Goal: Task Accomplishment & Management: Complete application form

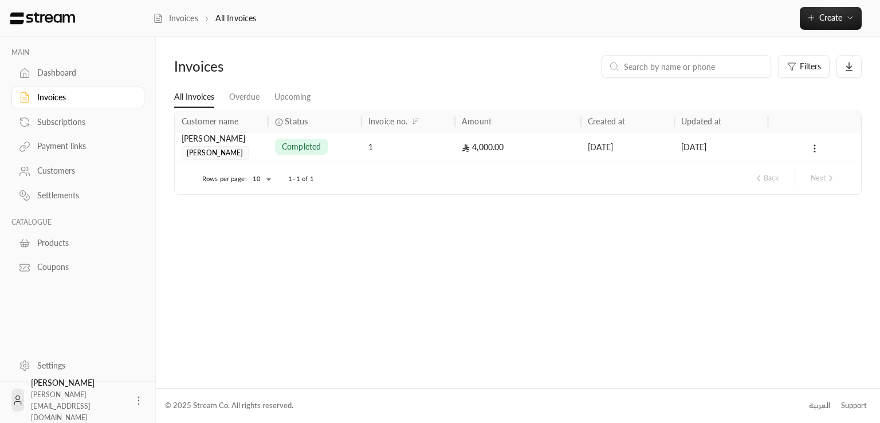
click at [346, 148] on div "completed" at bounding box center [315, 146] width 80 height 29
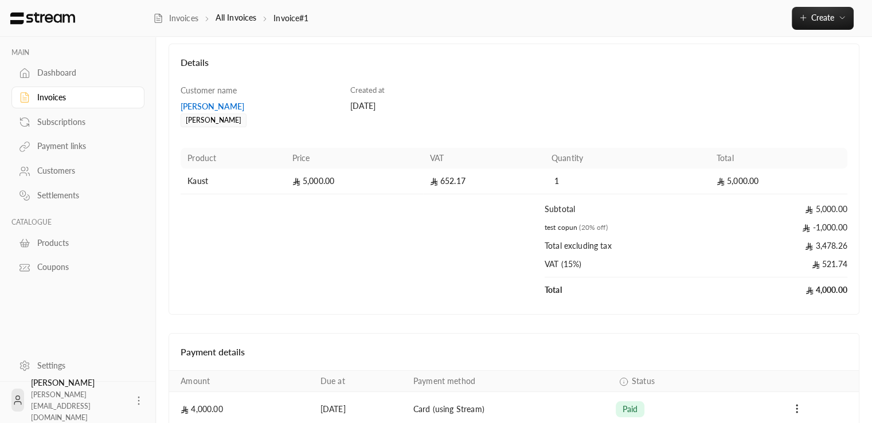
scroll to position [113, 0]
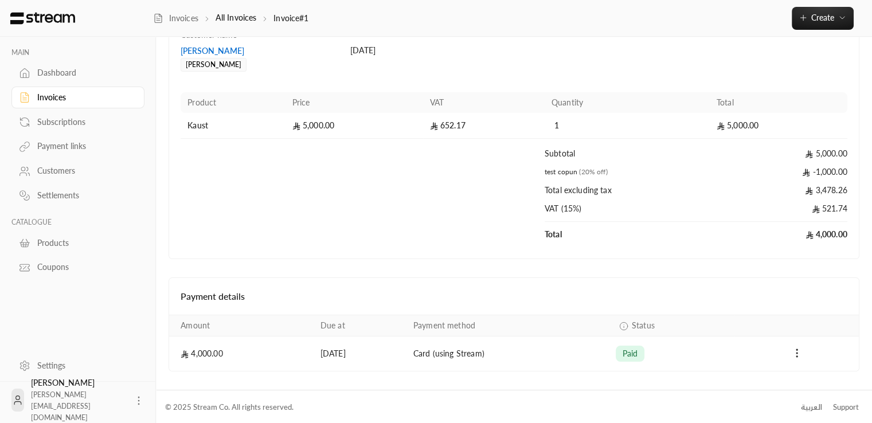
click at [57, 117] on div "Subscriptions" at bounding box center [83, 121] width 93 height 11
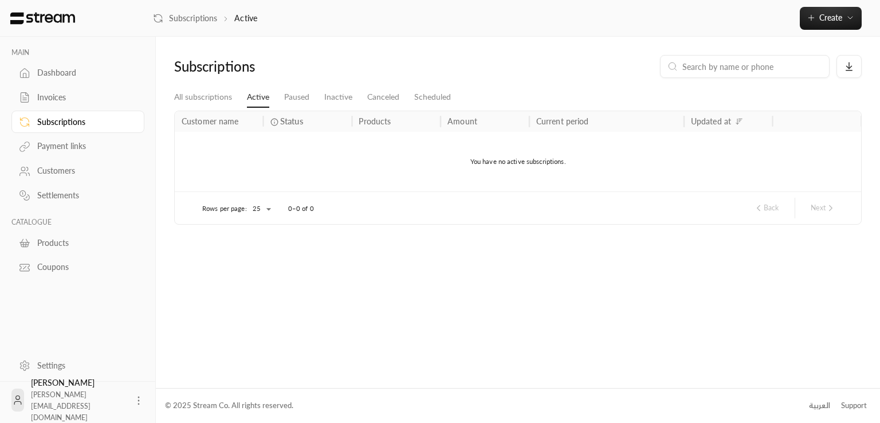
click at [59, 145] on div "Payment links" at bounding box center [83, 145] width 93 height 11
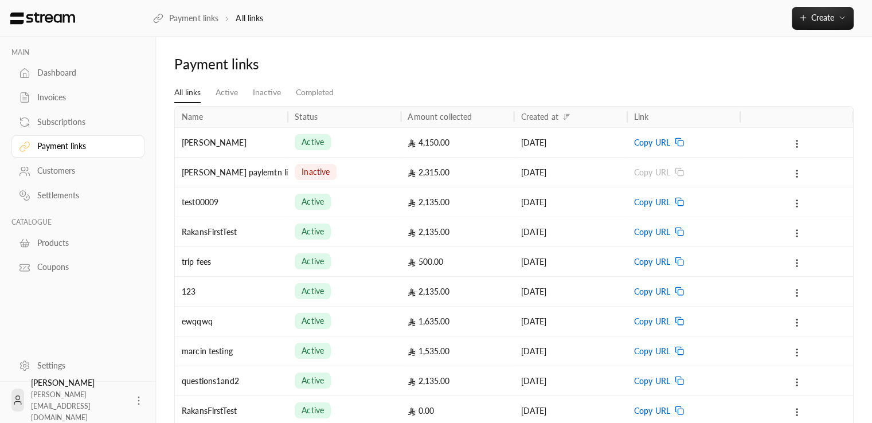
click at [65, 120] on div "Subscriptions" at bounding box center [83, 121] width 93 height 11
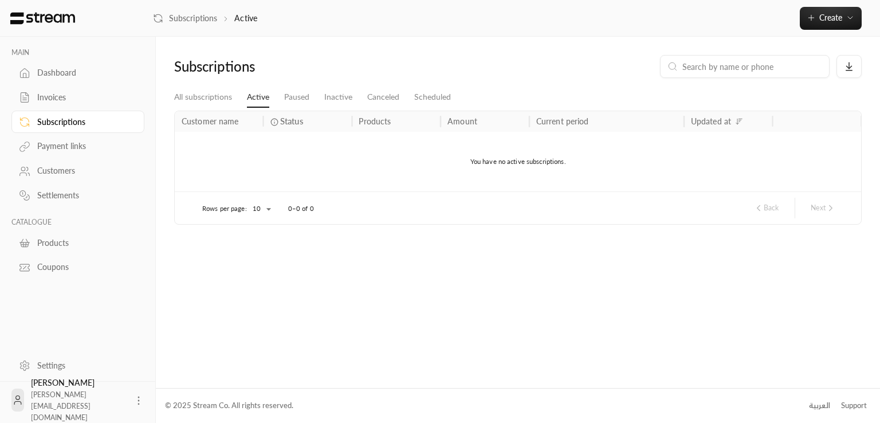
click at [69, 95] on div "Invoices" at bounding box center [83, 97] width 93 height 11
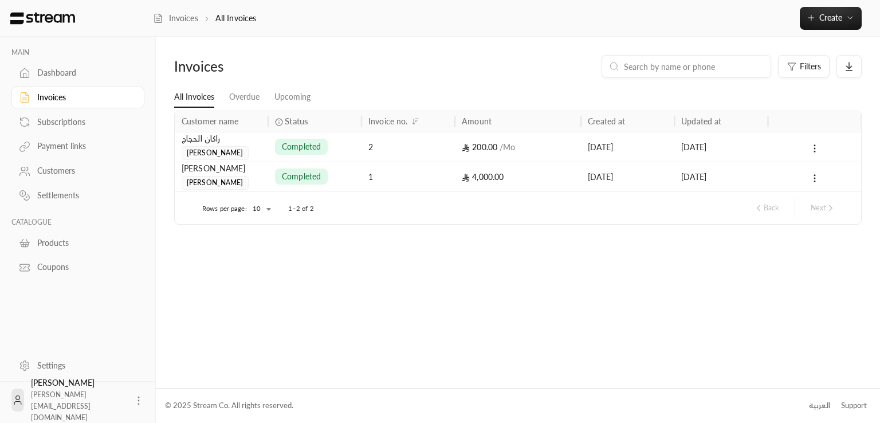
click at [64, 114] on link "Subscriptions" at bounding box center [77, 122] width 133 height 22
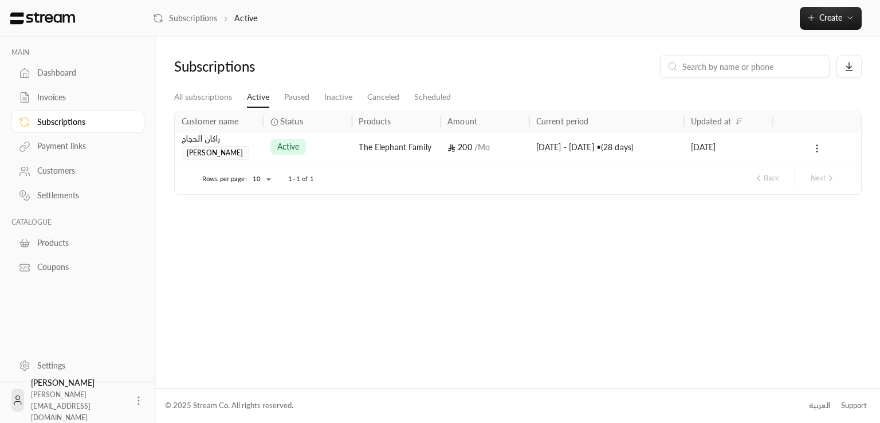
click at [69, 150] on div "Payment links" at bounding box center [83, 145] width 93 height 11
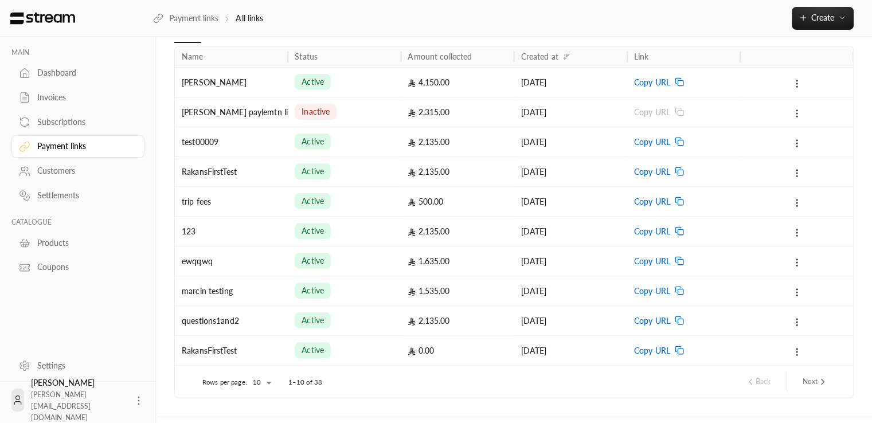
scroll to position [57, 0]
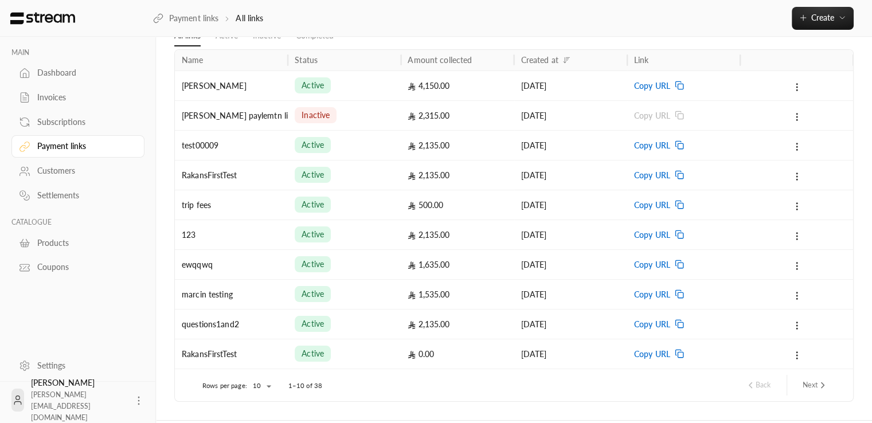
click at [73, 114] on link "Subscriptions" at bounding box center [77, 122] width 133 height 22
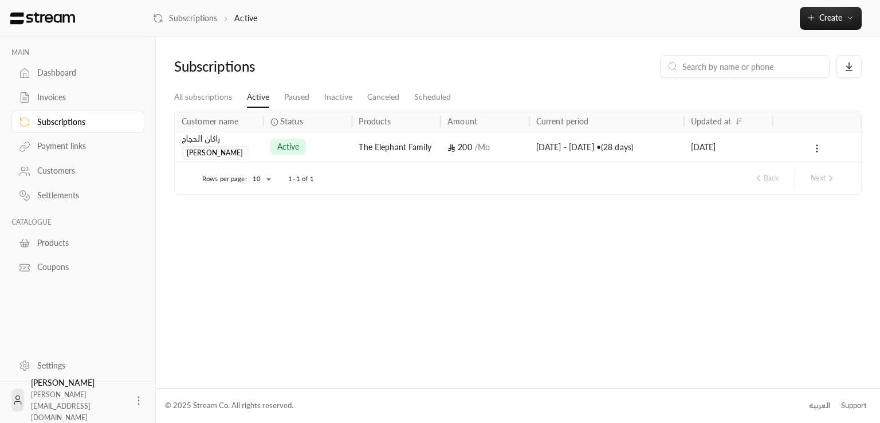
click at [63, 102] on div "Invoices" at bounding box center [83, 97] width 93 height 11
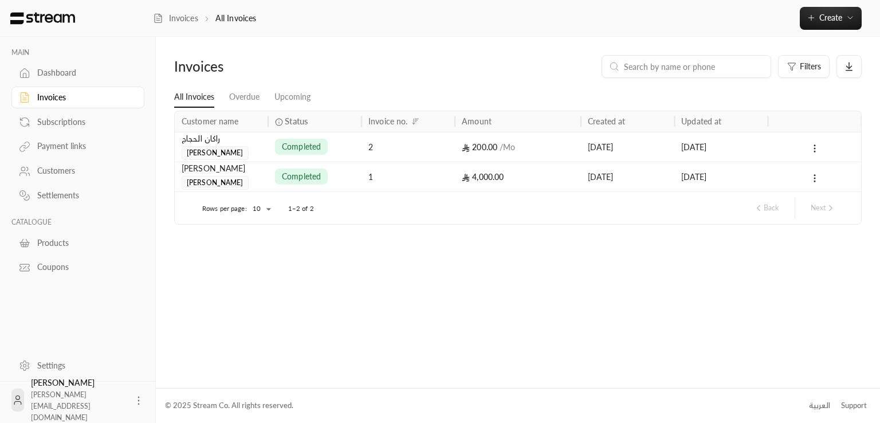
click at [179, 269] on div "Invoices Filters All Invoices Overdue Upcoming Customer name Status Invoice no.…" at bounding box center [518, 212] width 725 height 351
click at [233, 170] on div "[PERSON_NAME]" at bounding box center [222, 168] width 80 height 13
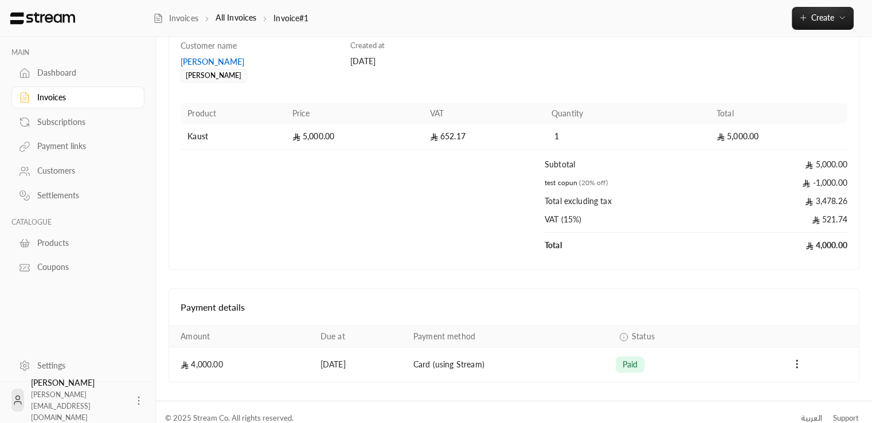
scroll to position [113, 0]
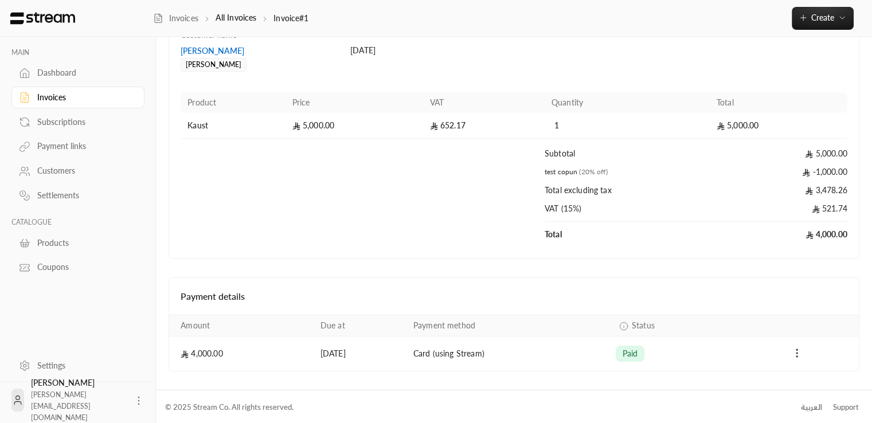
click at [797, 350] on icon "Payments" at bounding box center [796, 352] width 11 height 11
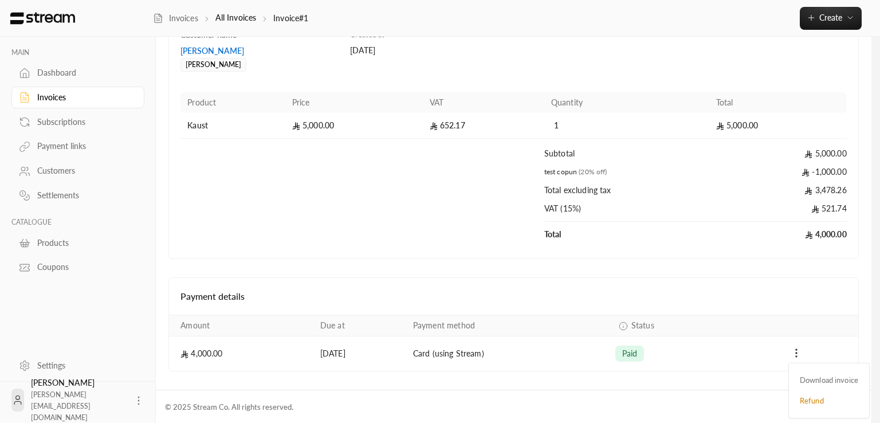
click at [770, 356] on div at bounding box center [440, 211] width 880 height 423
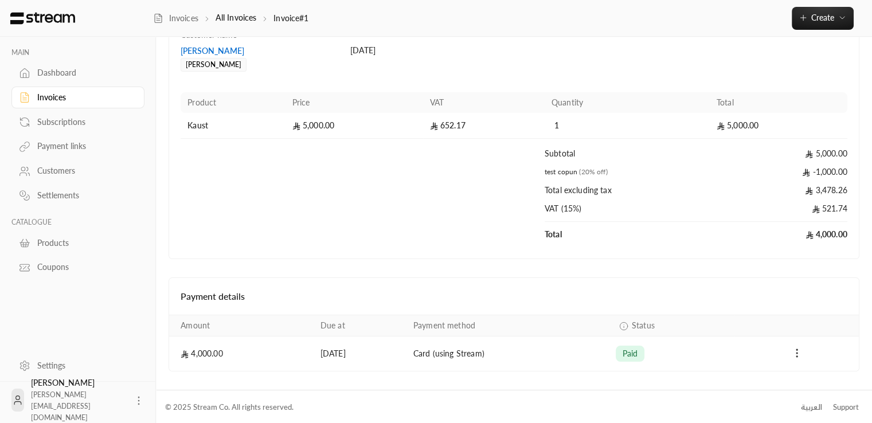
click at [793, 354] on icon "Payments" at bounding box center [796, 352] width 11 height 11
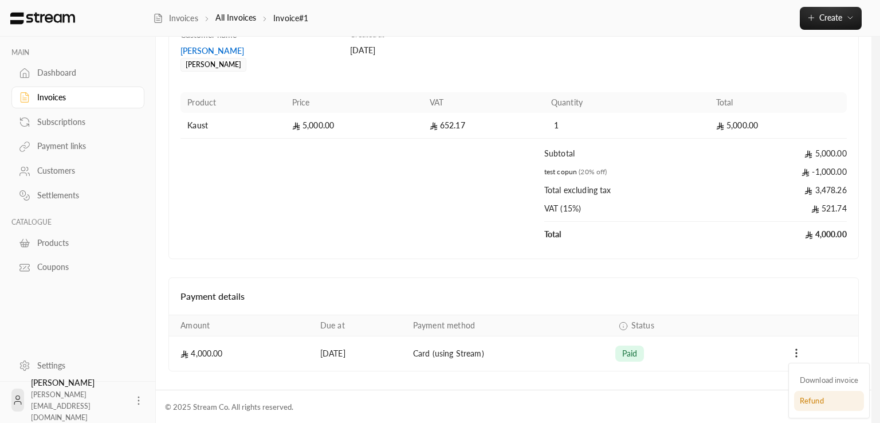
click at [805, 400] on li "Refund" at bounding box center [829, 401] width 70 height 21
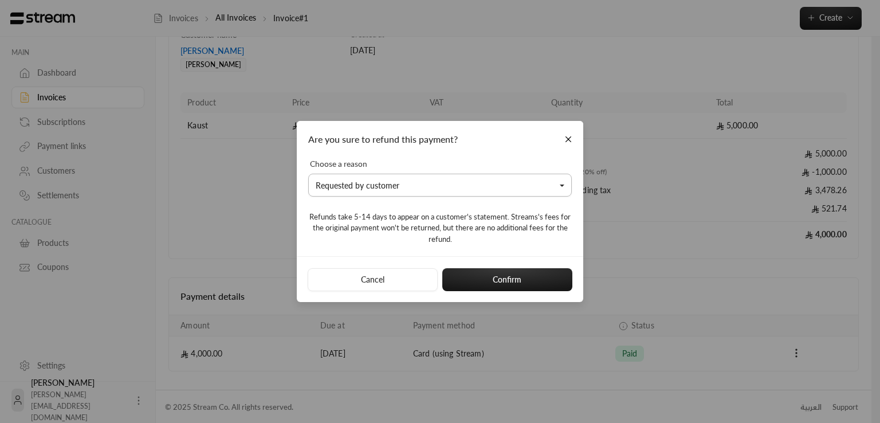
click at [330, 193] on button "Requested by customer" at bounding box center [440, 185] width 264 height 23
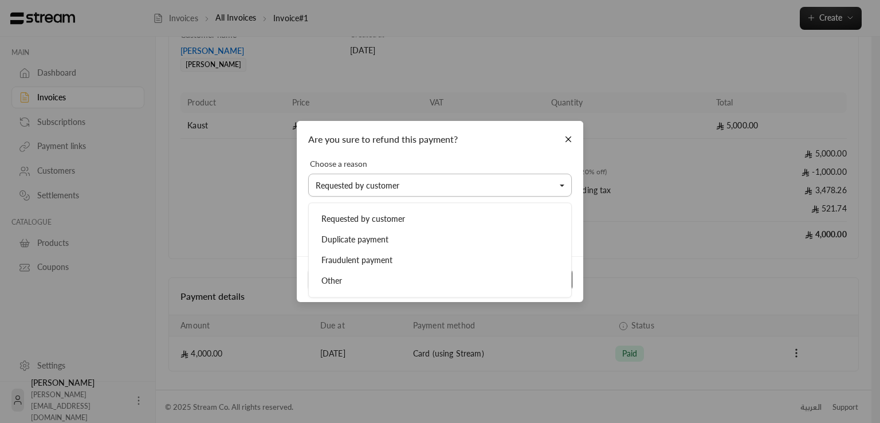
click at [352, 181] on button "Requested by customer" at bounding box center [440, 185] width 264 height 23
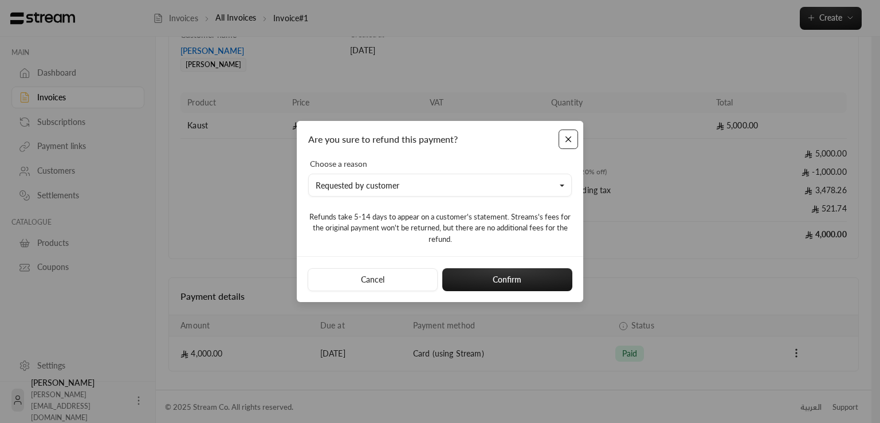
click at [571, 134] on button "Close" at bounding box center [569, 140] width 20 height 20
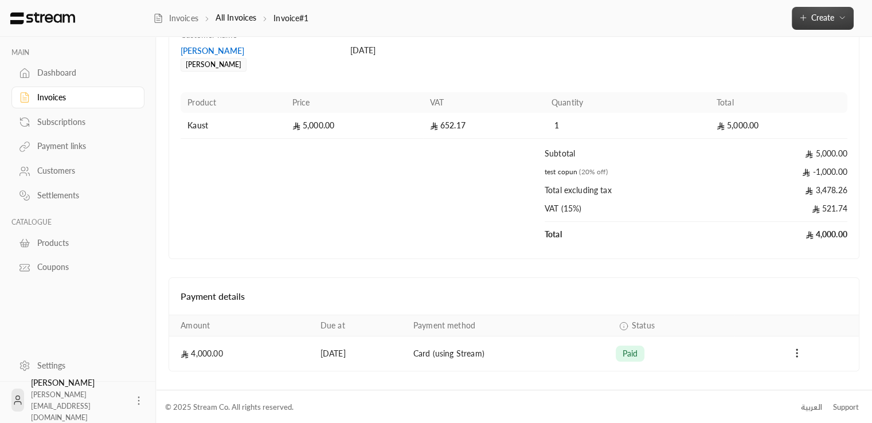
click at [846, 17] on icon "button" at bounding box center [841, 17] width 9 height 9
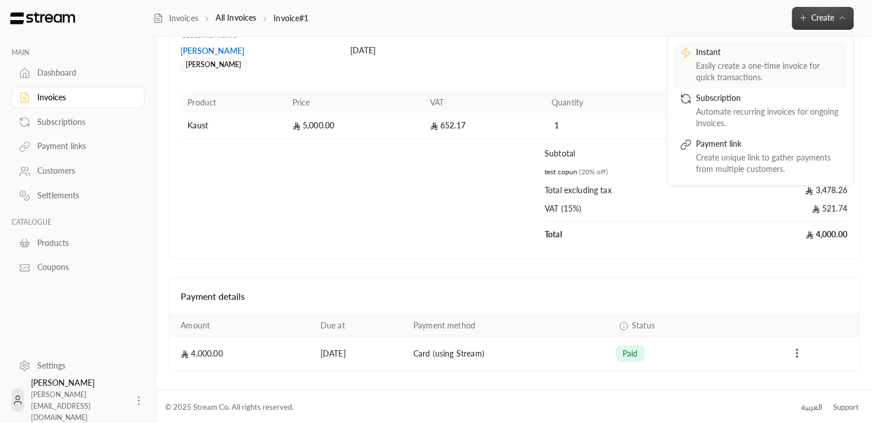
click at [775, 54] on div "Instant" at bounding box center [768, 53] width 144 height 14
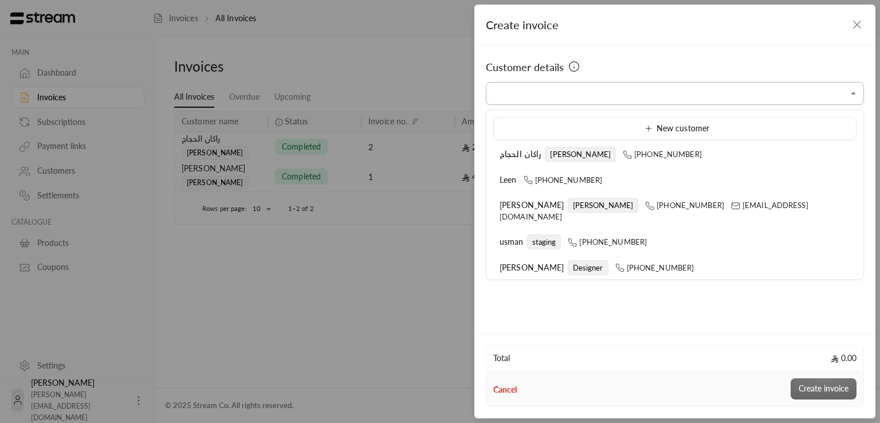
click at [591, 97] on input "Select customer" at bounding box center [675, 94] width 378 height 20
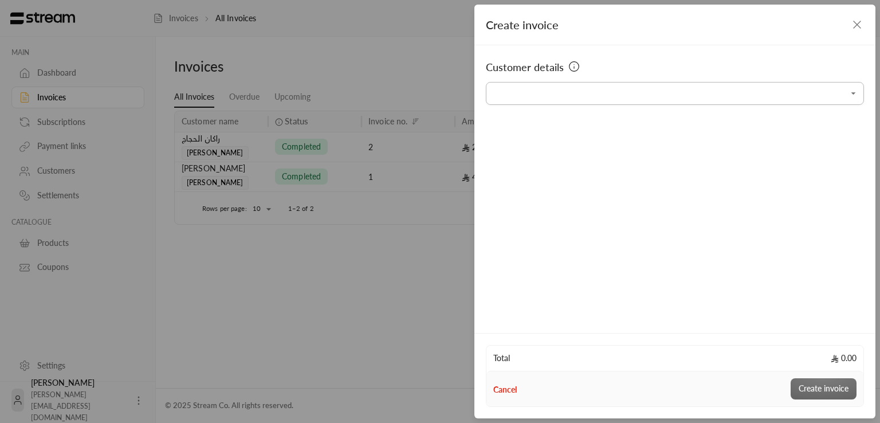
click at [580, 95] on input "Select customer" at bounding box center [675, 94] width 378 height 20
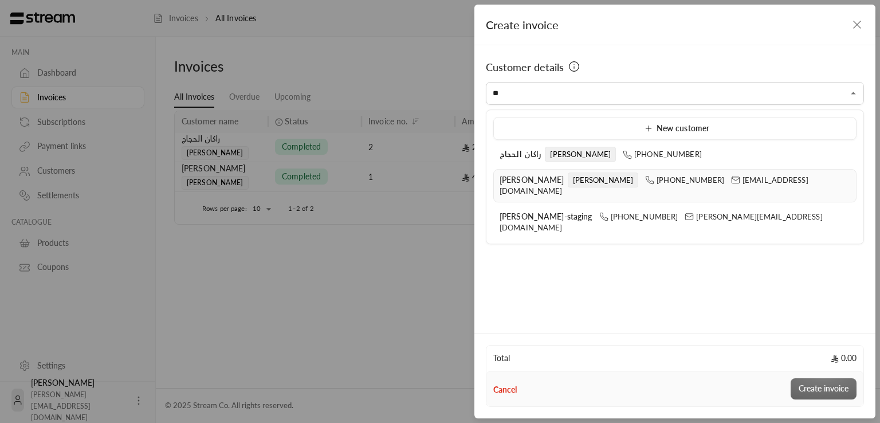
click at [645, 178] on icon at bounding box center [649, 179] width 9 height 9
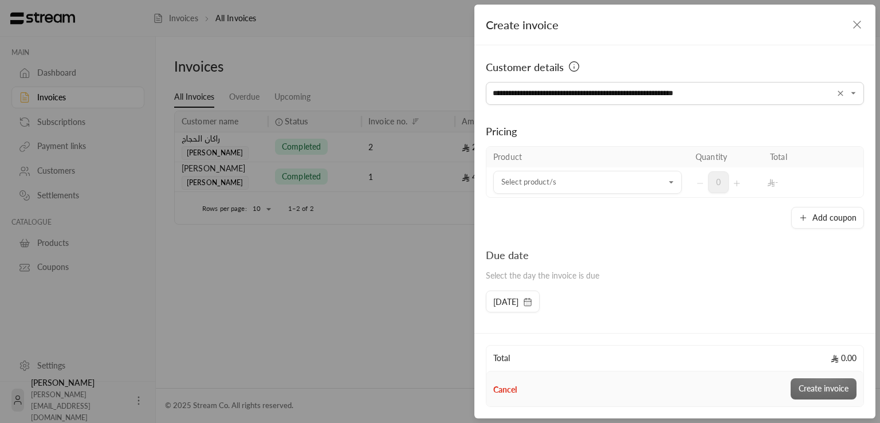
type input "**********"
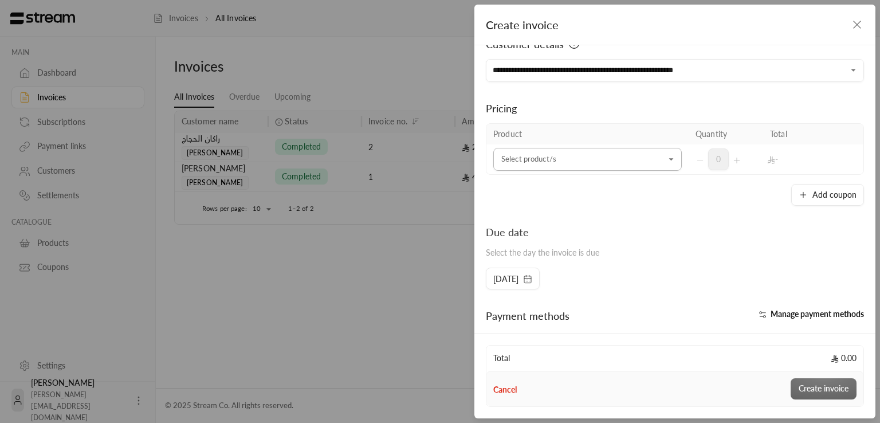
scroll to position [24, 0]
click at [546, 155] on input "Select customer" at bounding box center [588, 158] width 189 height 20
click at [545, 234] on div "Kaust" at bounding box center [584, 236] width 155 height 12
type input "***"
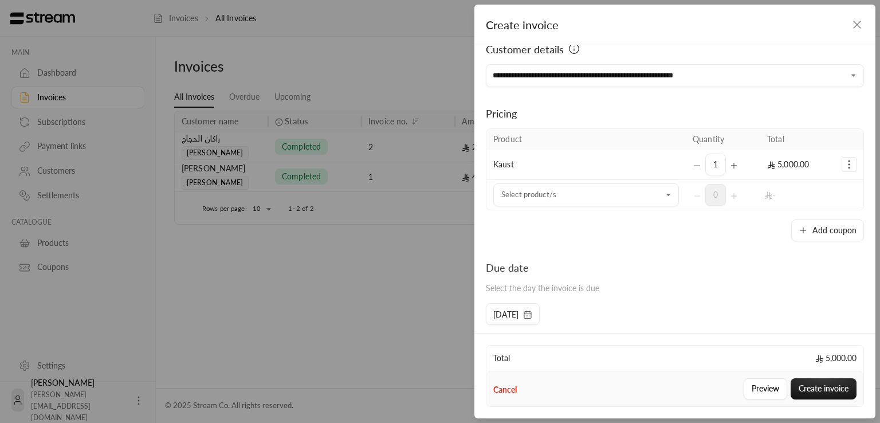
scroll to position [52, 0]
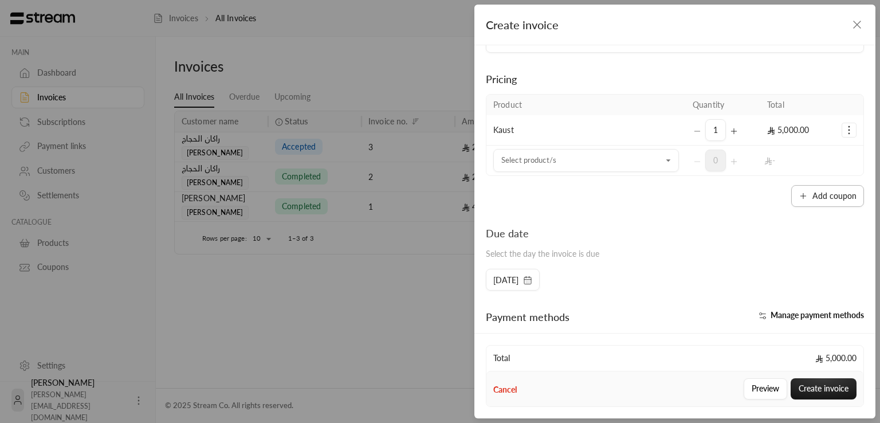
click at [842, 194] on button "Add coupon" at bounding box center [828, 196] width 73 height 22
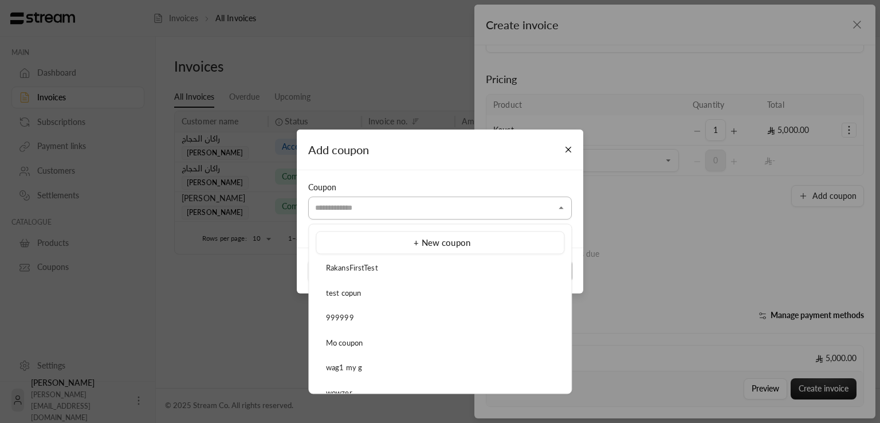
click at [453, 203] on input "Select customer" at bounding box center [440, 208] width 264 height 20
click at [390, 295] on div "test copun" at bounding box center [440, 293] width 236 height 11
type input "**********"
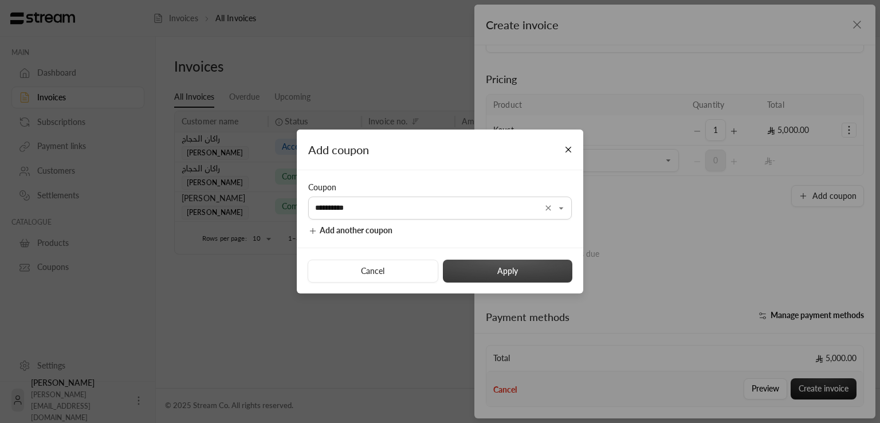
click at [511, 267] on button "Apply" at bounding box center [508, 271] width 130 height 23
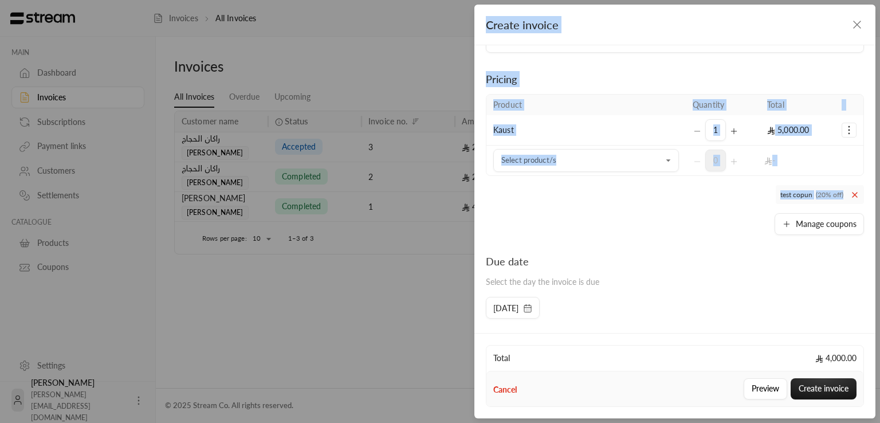
drag, startPoint x: 878, startPoint y: 147, endPoint x: 869, endPoint y: 190, distance: 44.0
click at [869, 190] on div "**********" at bounding box center [440, 211] width 880 height 423
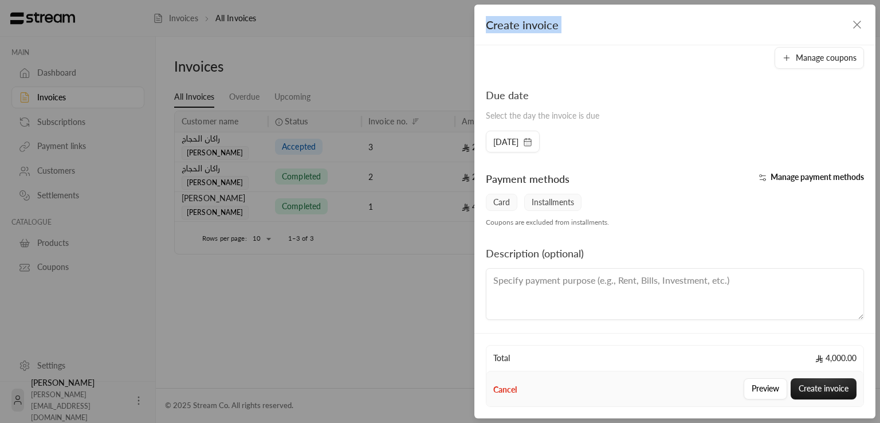
scroll to position [221, 0]
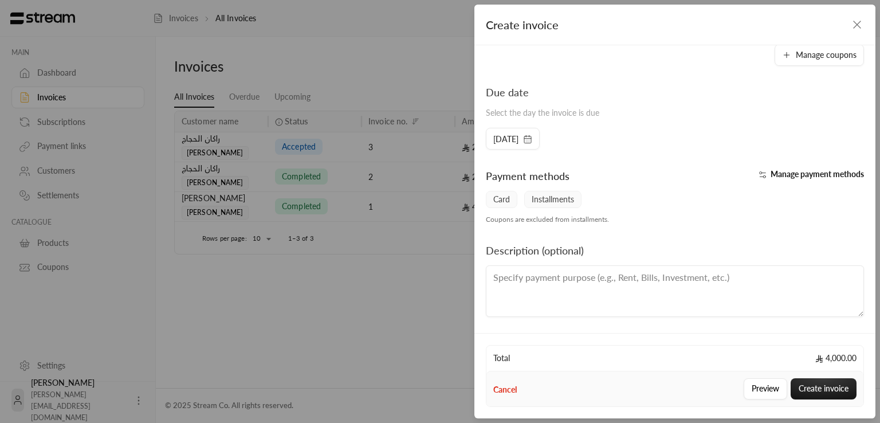
click at [555, 199] on span "Installments" at bounding box center [552, 199] width 57 height 17
click at [553, 199] on span "Installments" at bounding box center [552, 199] width 57 height 17
click at [819, 393] on button "Create invoice" at bounding box center [824, 388] width 66 height 21
